Goal: Find specific page/section: Find specific page/section

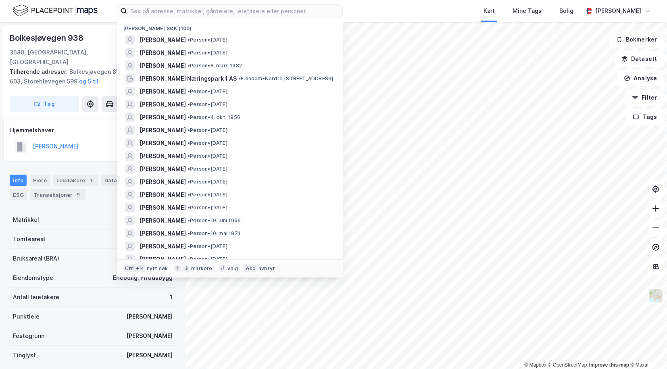
scroll to position [1, 0]
click at [166, 54] on span "[PERSON_NAME]" at bounding box center [162, 53] width 46 height 10
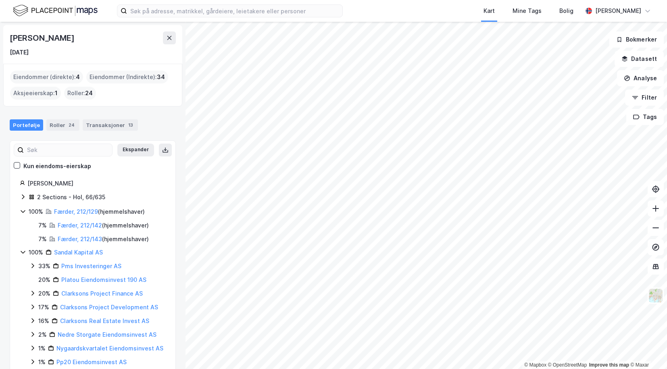
click at [21, 198] on icon at bounding box center [23, 197] width 6 height 6
